Goal: Task Accomplishment & Management: Manage account settings

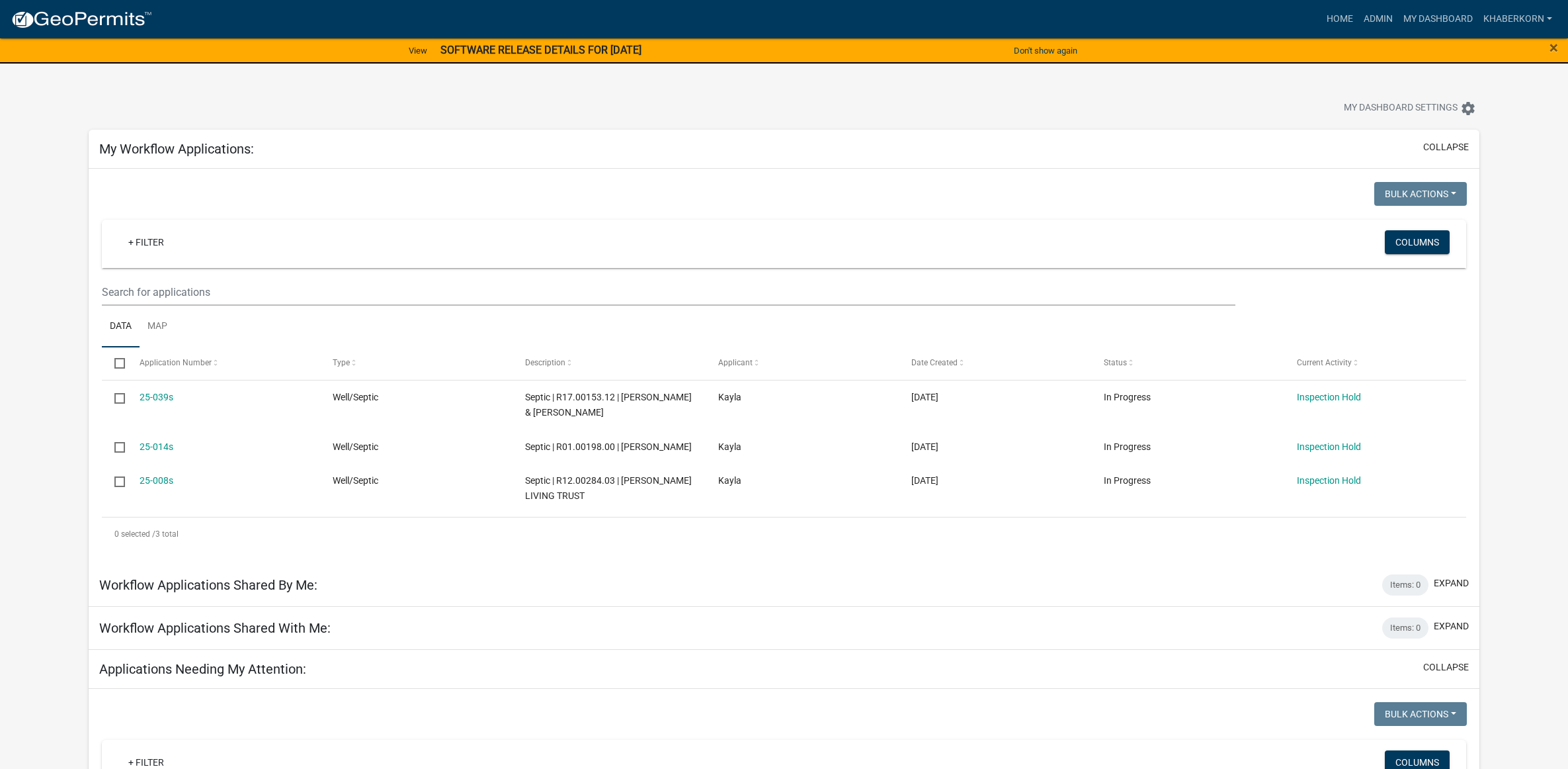
scroll to position [1383, 0]
click at [1388, 14] on link "Admin" at bounding box center [1378, 19] width 40 height 25
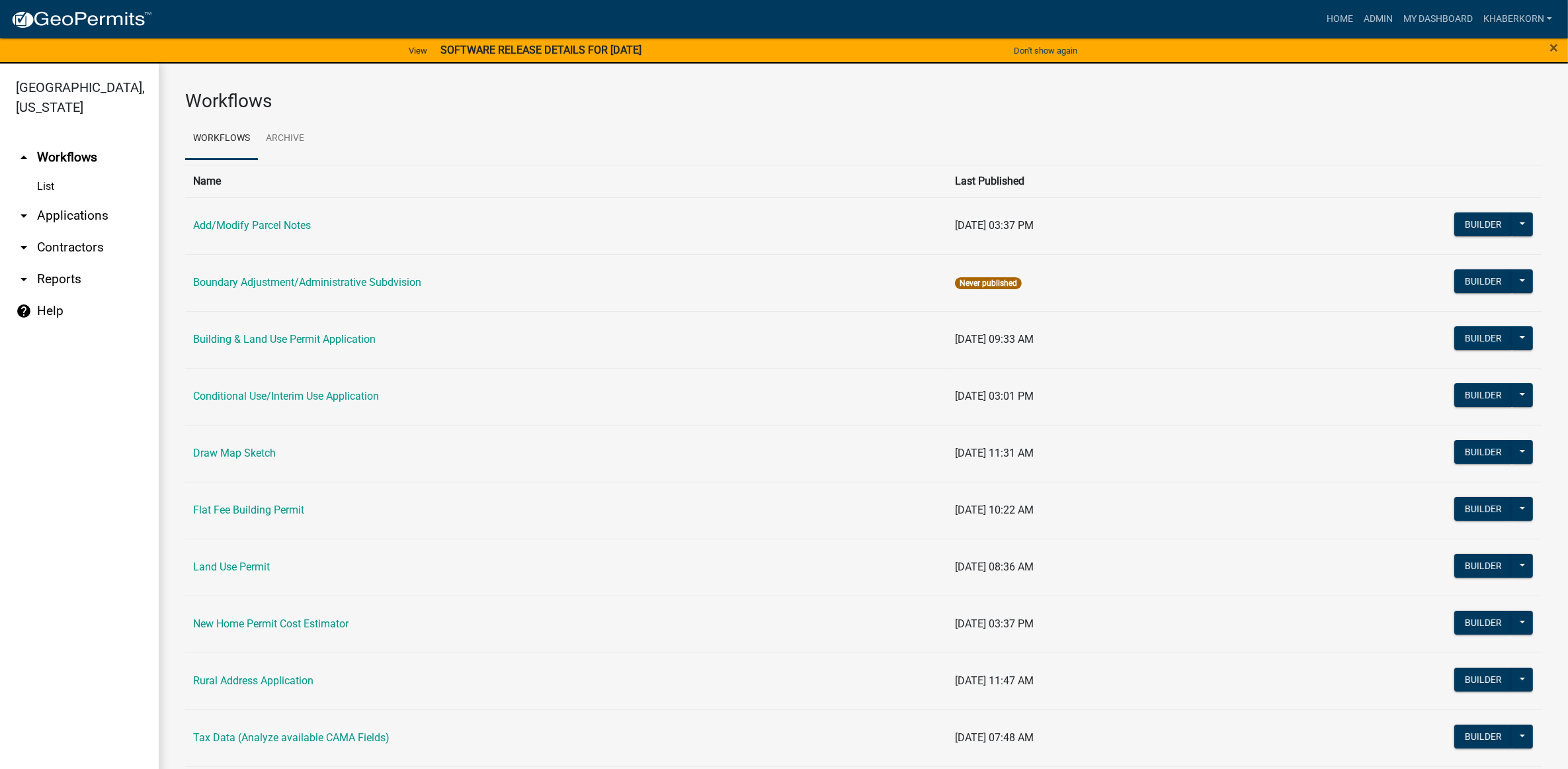
scroll to position [190, 0]
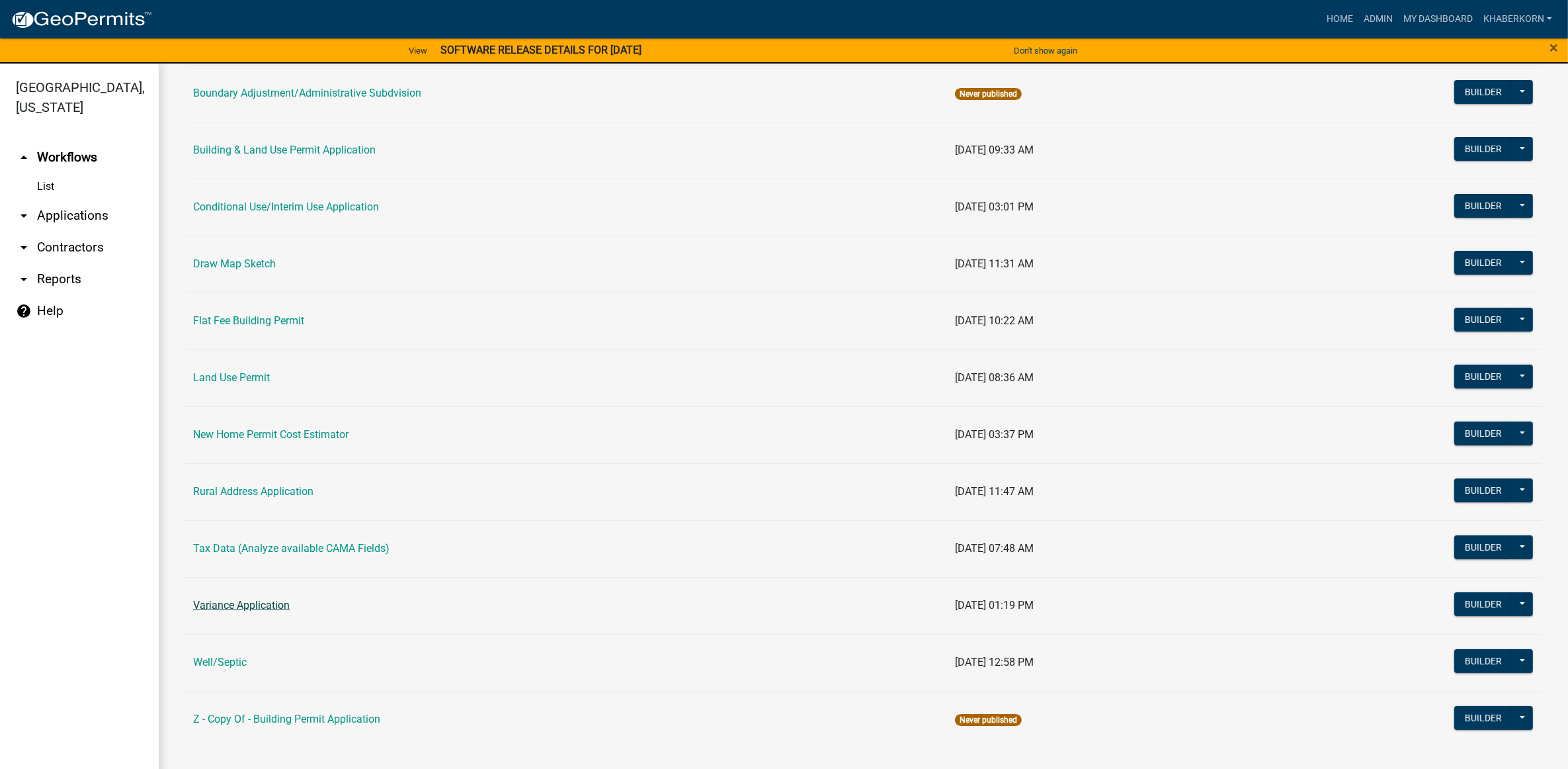
click at [255, 602] on link "Variance Application" at bounding box center [241, 605] width 97 height 13
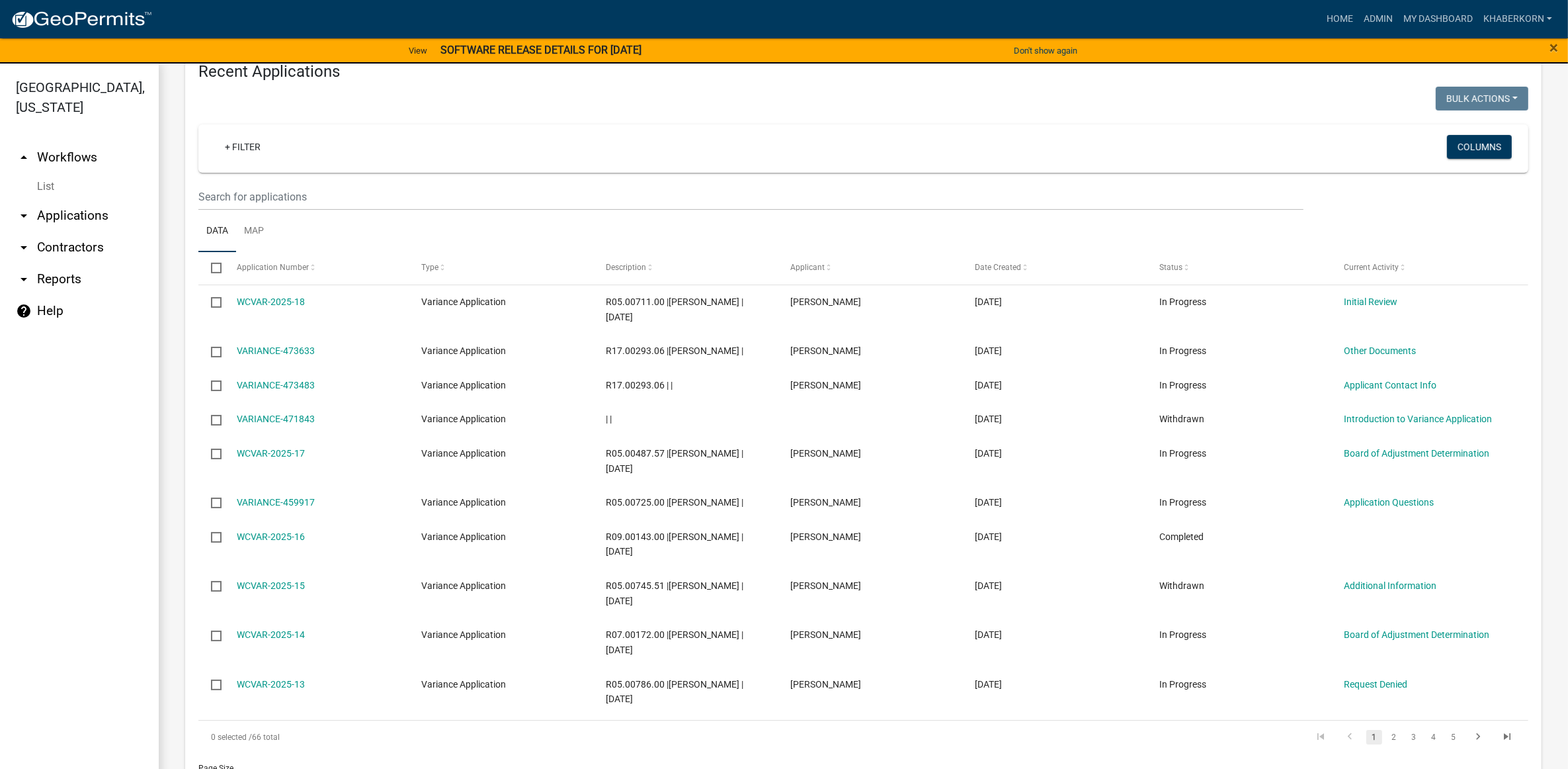
scroll to position [561, 0]
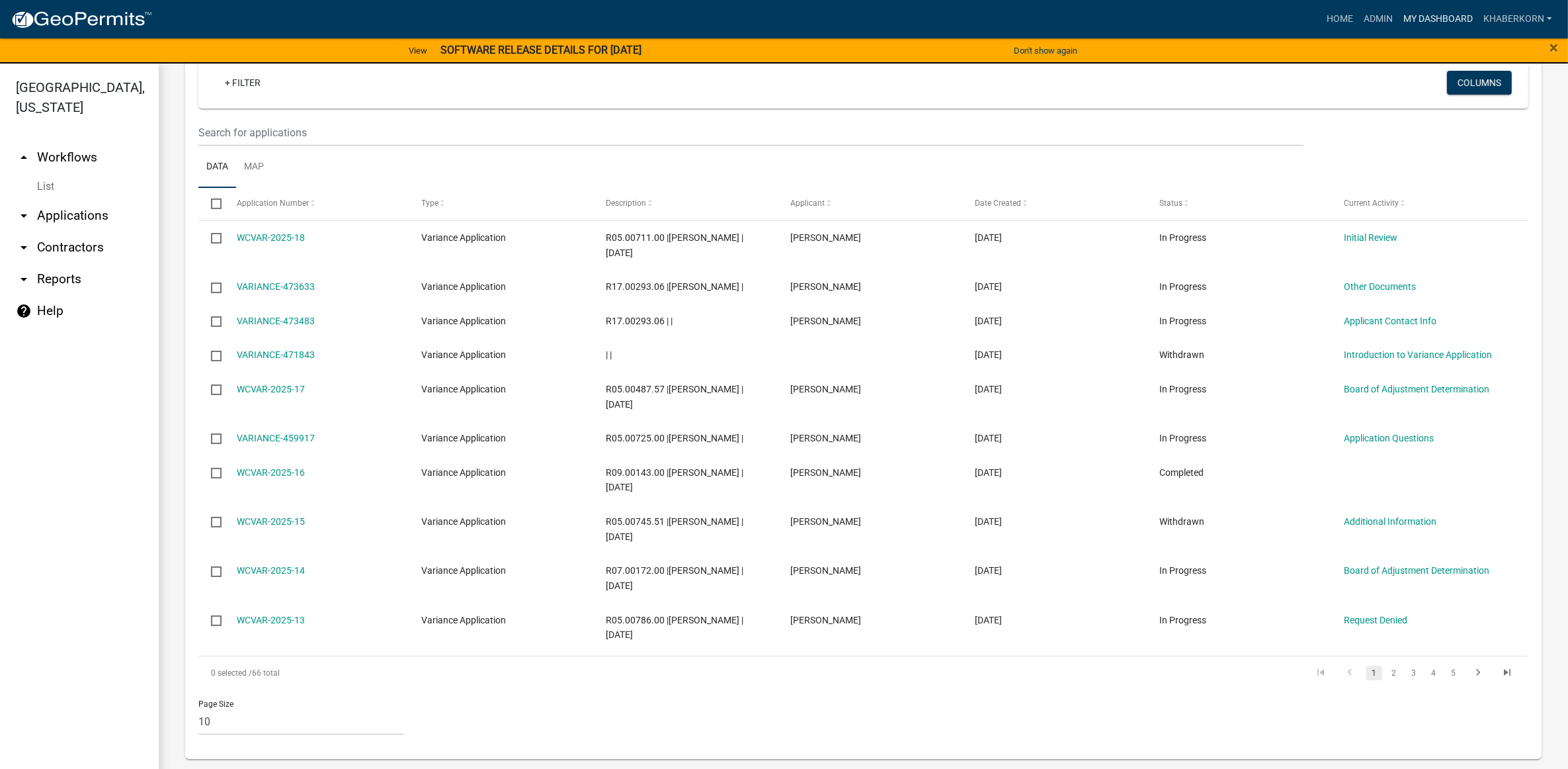
click at [1457, 12] on link "My Dashboard" at bounding box center [1438, 19] width 80 height 25
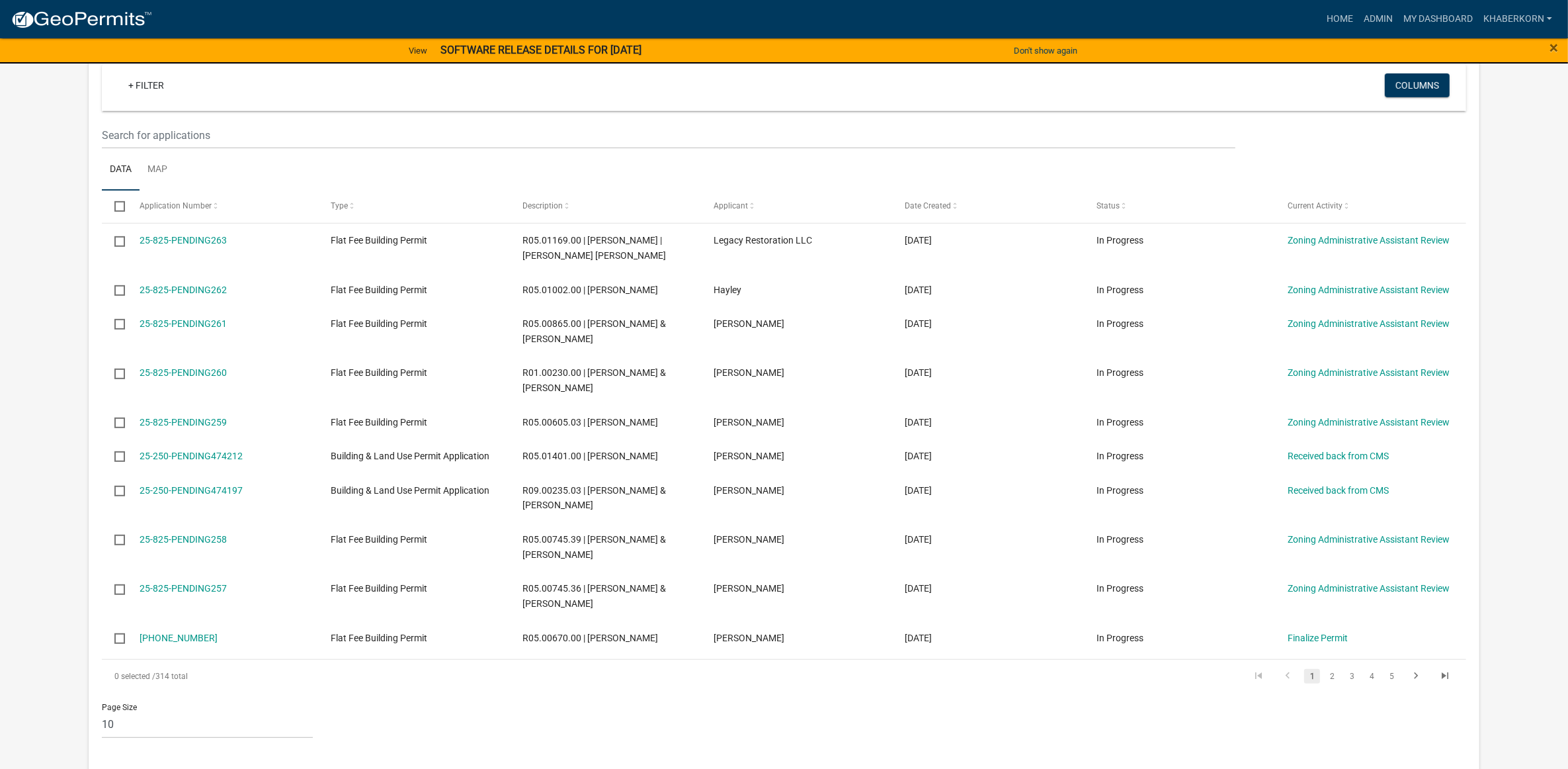
scroll to position [721, 0]
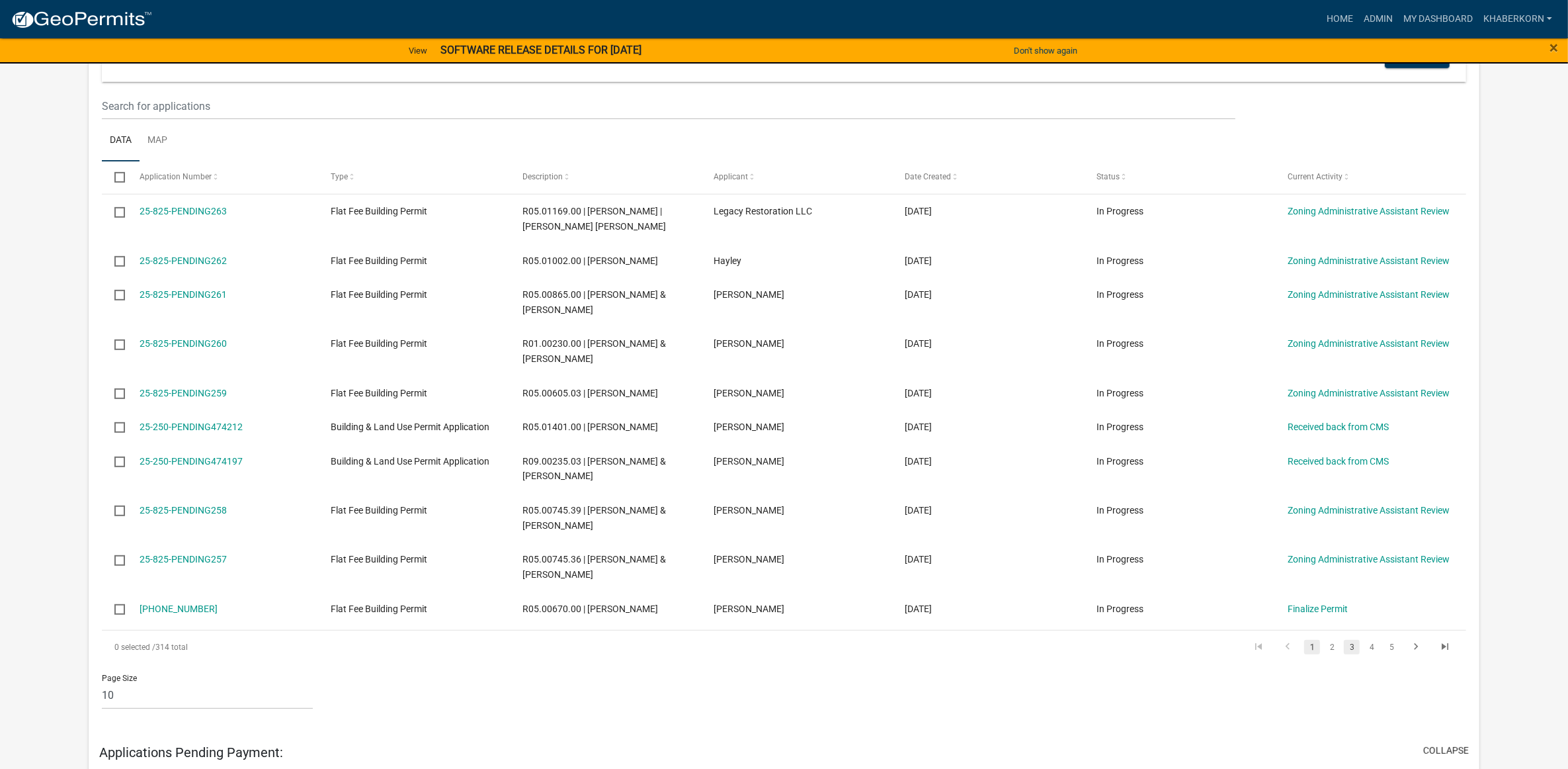
click at [1346, 654] on link "3" at bounding box center [1351, 647] width 16 height 14
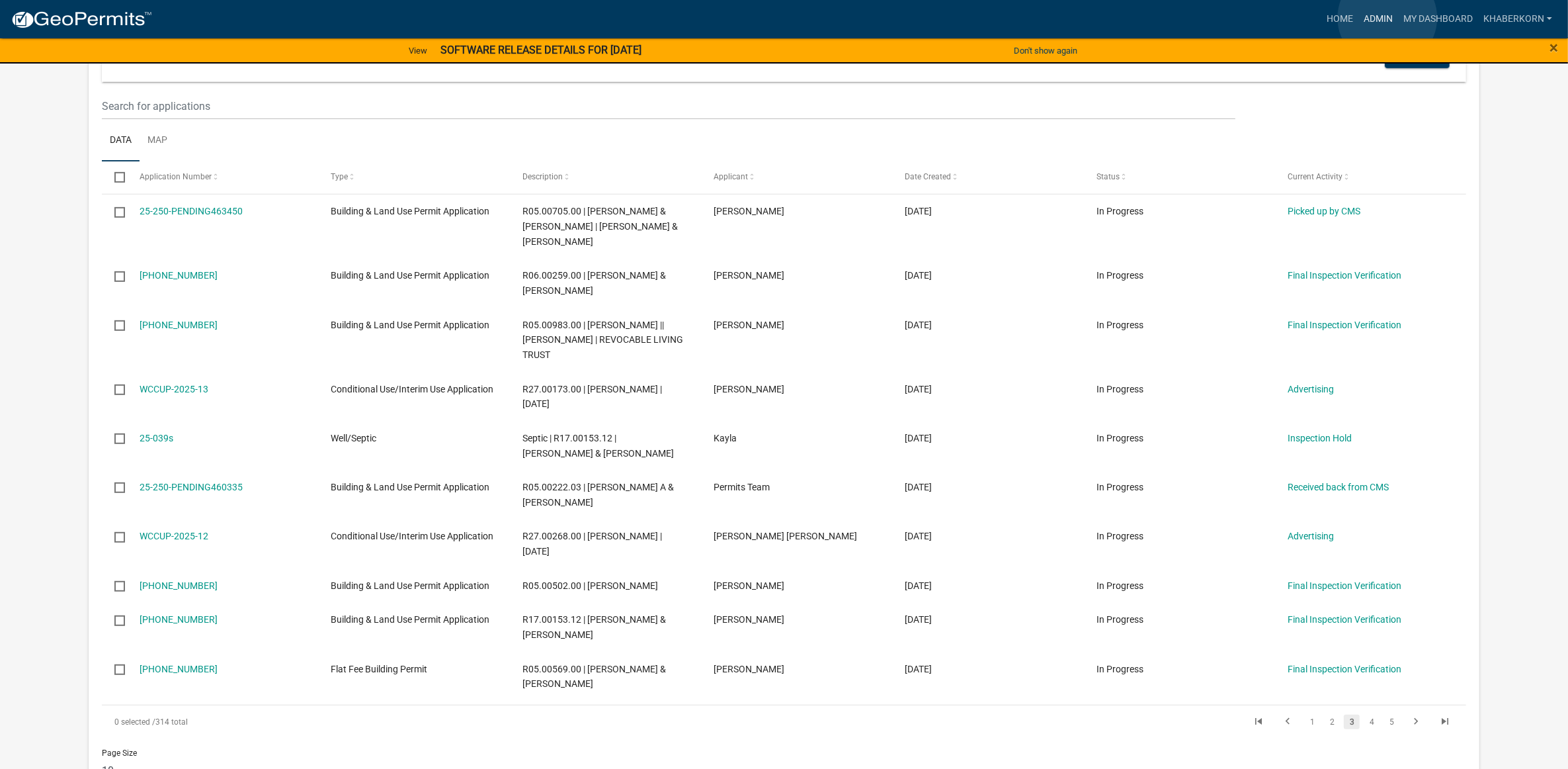
click at [1388, 17] on link "Admin" at bounding box center [1378, 19] width 40 height 25
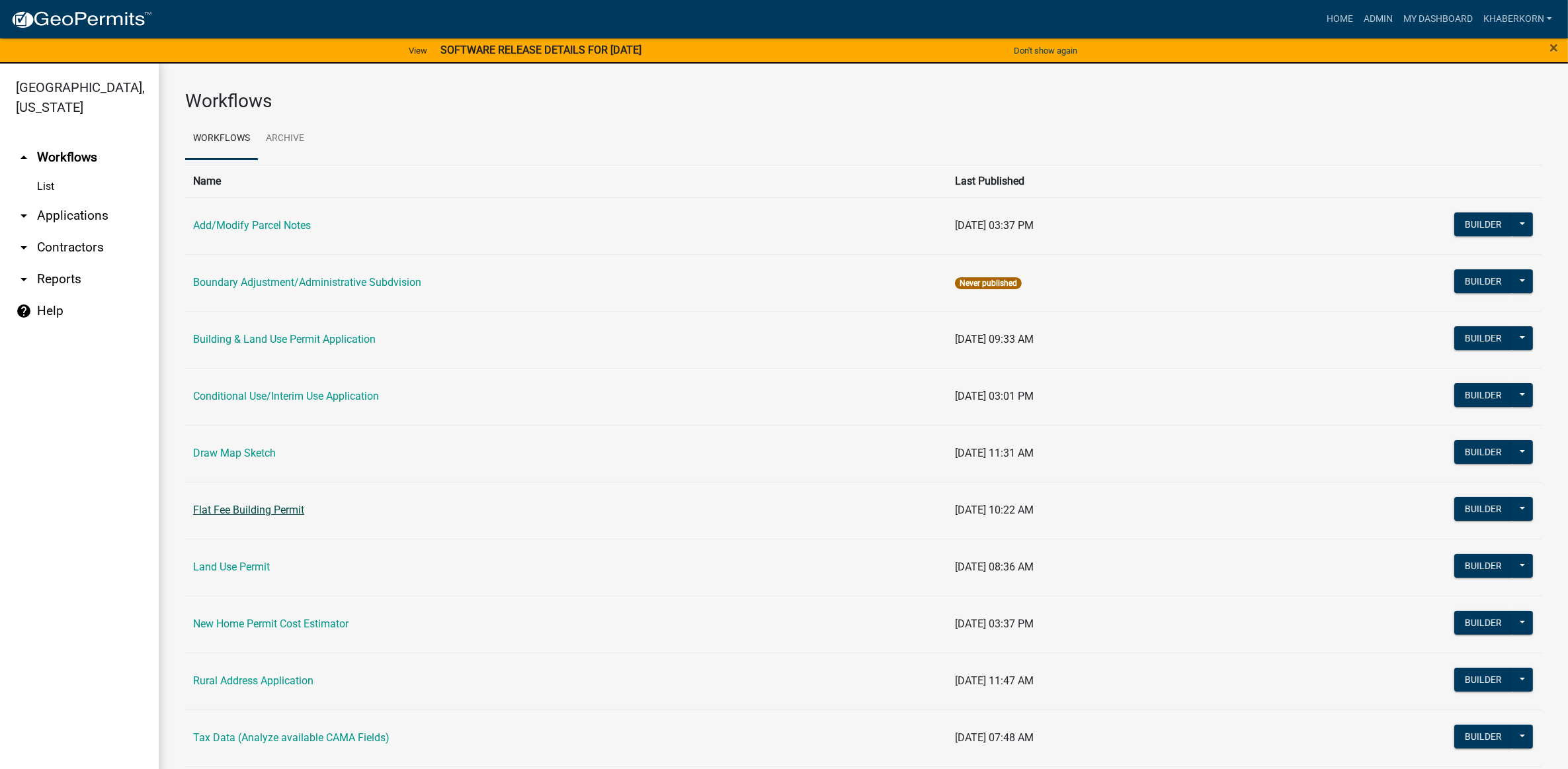
click at [246, 516] on link "Flat Fee Building Permit" at bounding box center [249, 510] width 111 height 13
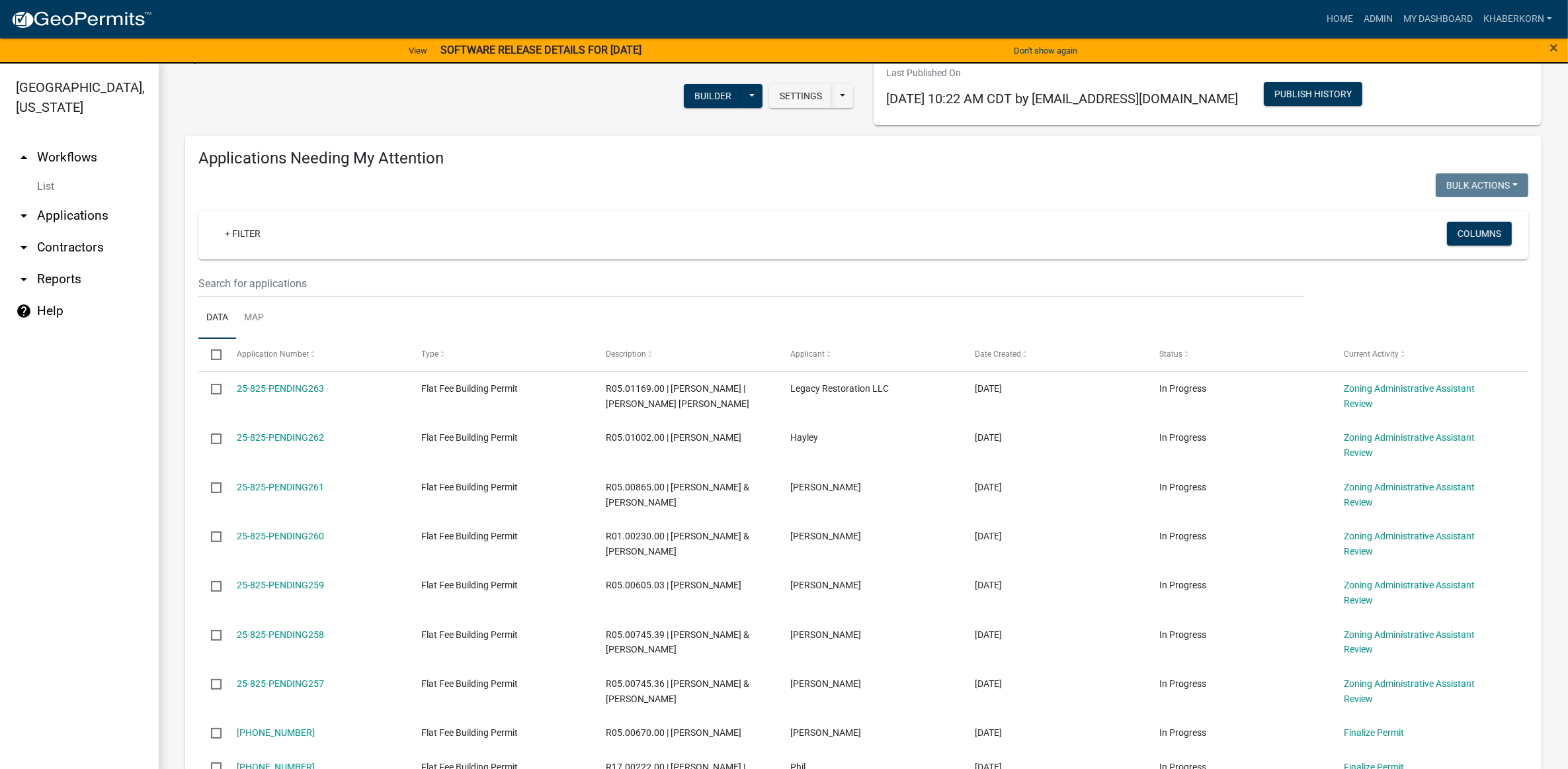
scroll to position [248, 0]
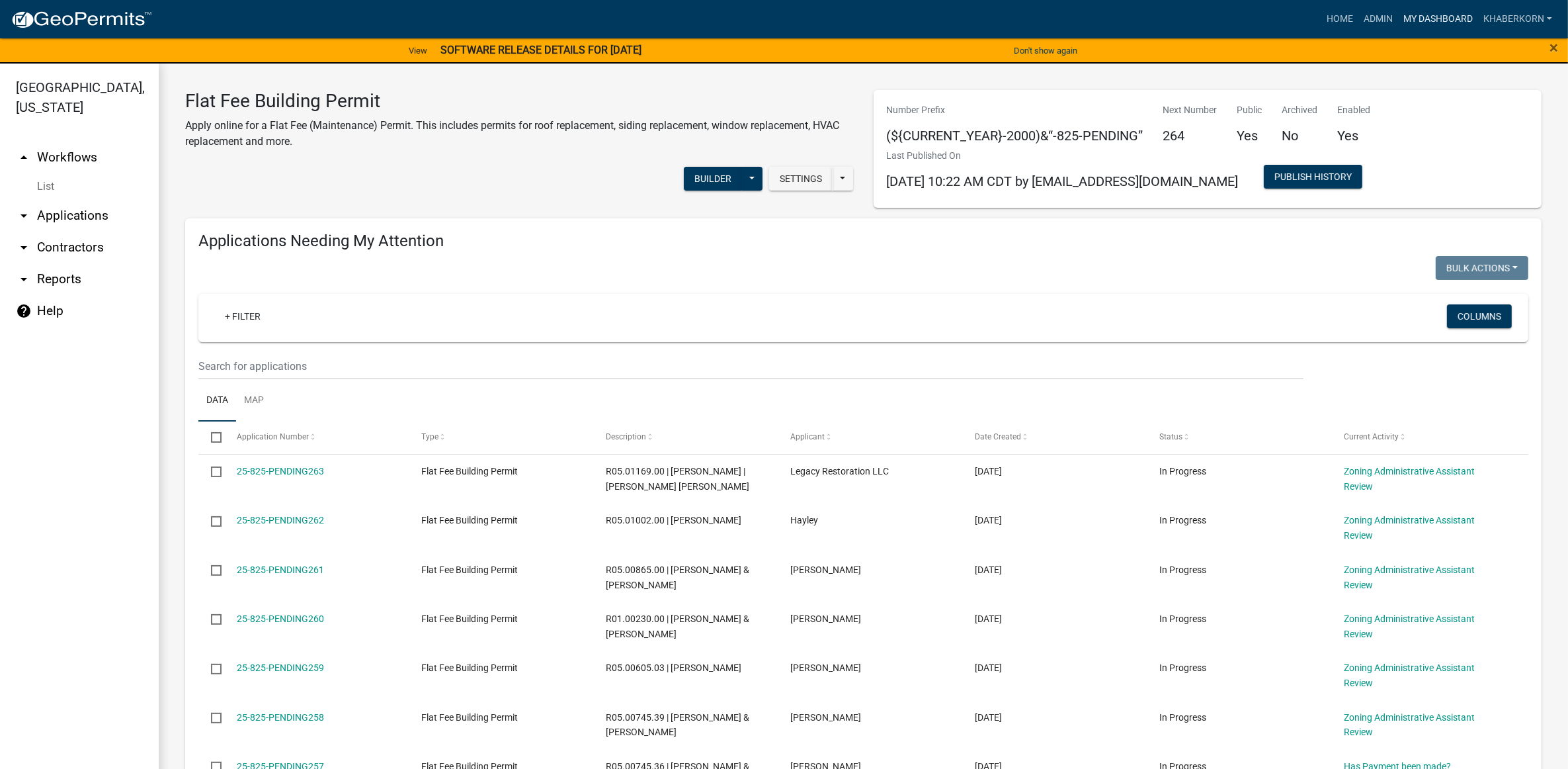
click at [1449, 10] on link "My Dashboard" at bounding box center [1438, 19] width 80 height 25
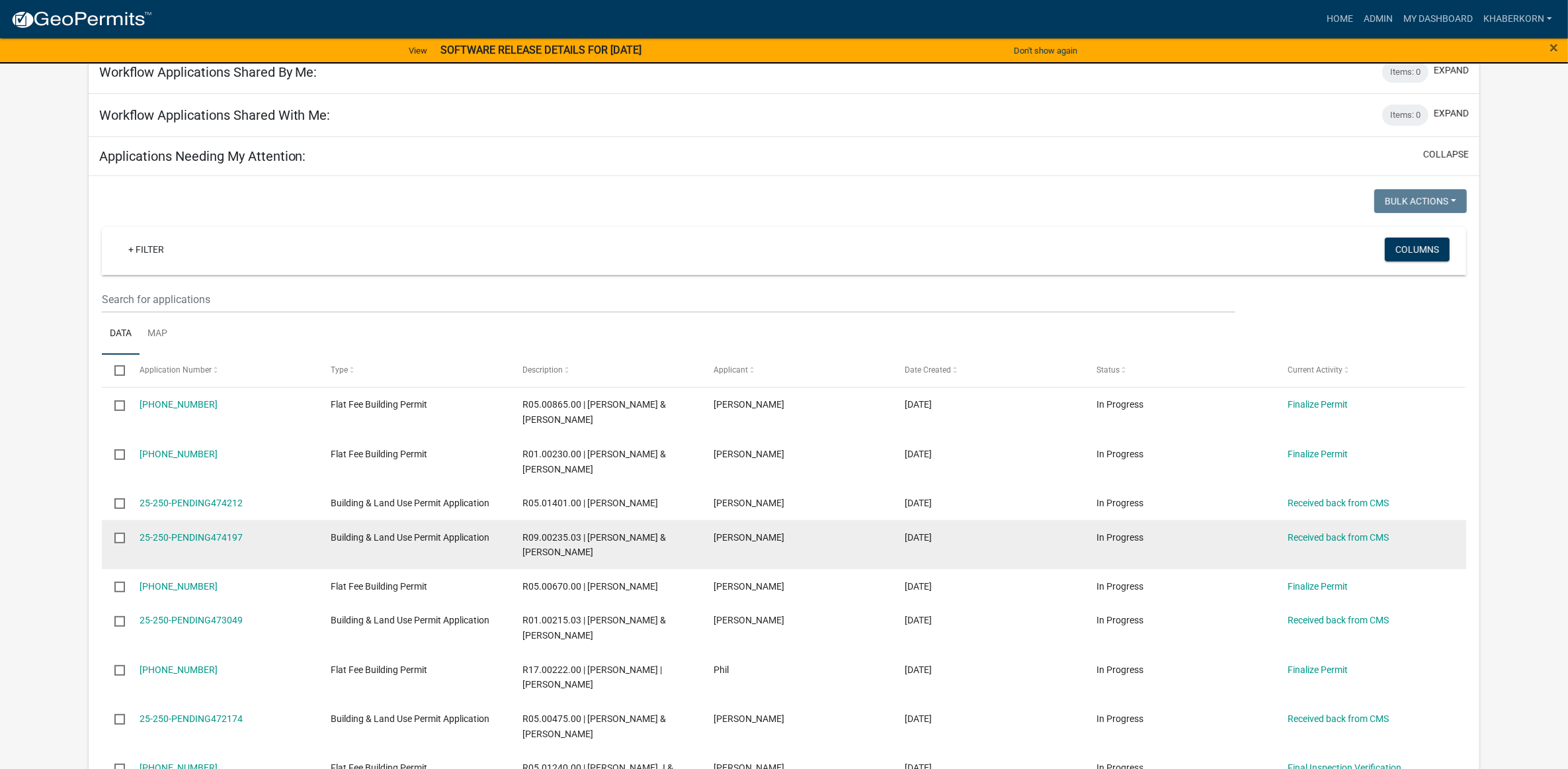
scroll to position [579, 0]
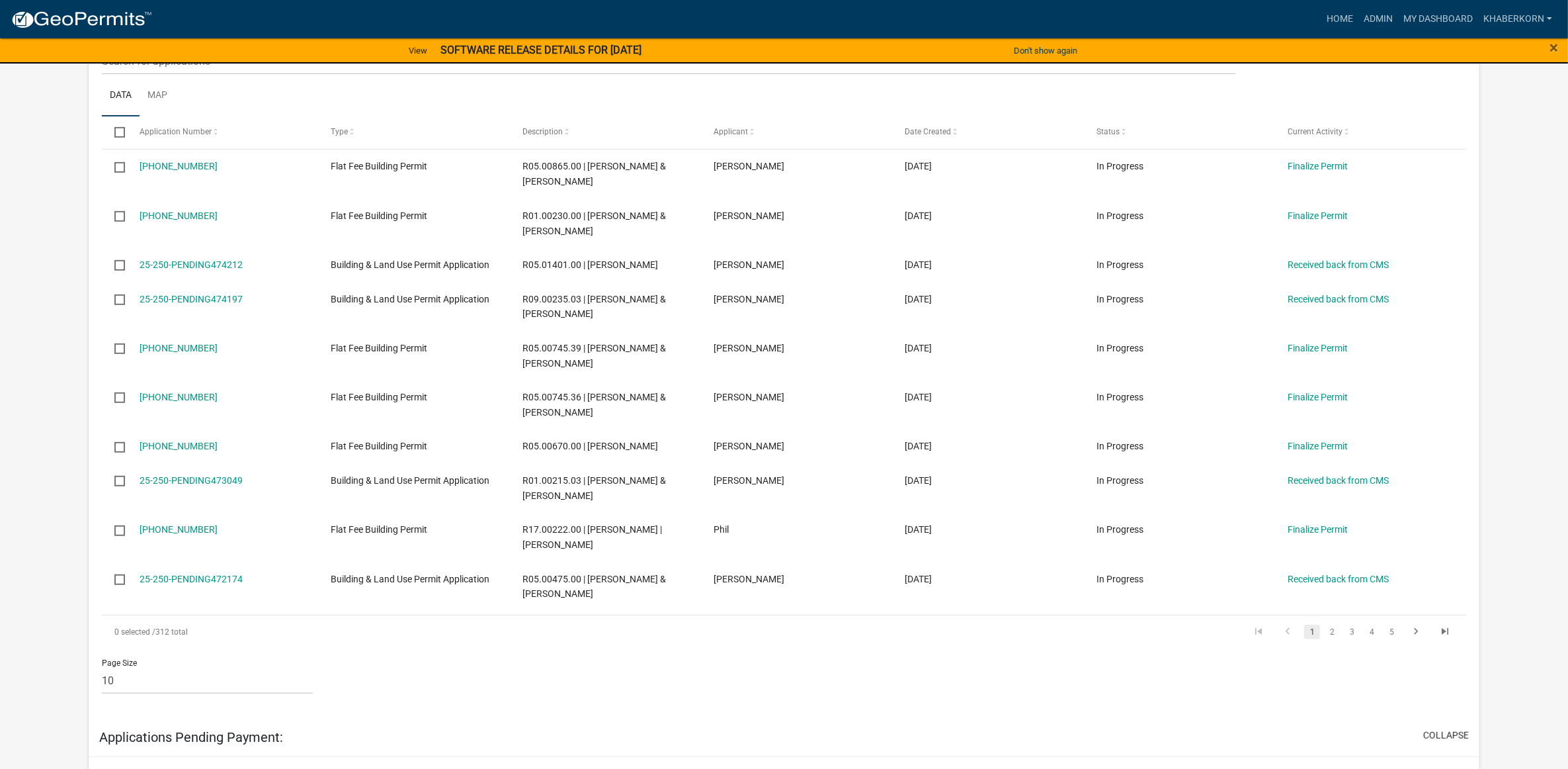
scroll to position [711, 0]
